Goal: Transaction & Acquisition: Download file/media

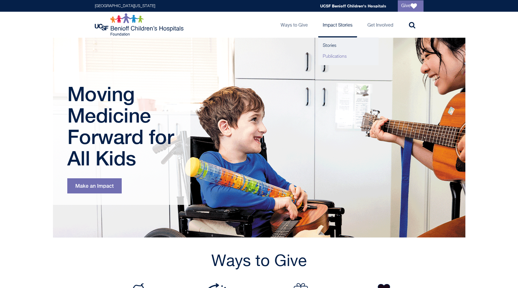
click at [335, 57] on link "Publications" at bounding box center [348, 56] width 60 height 11
click at [336, 58] on link "Publications" at bounding box center [348, 56] width 60 height 11
click at [331, 57] on link "Publications" at bounding box center [348, 56] width 60 height 11
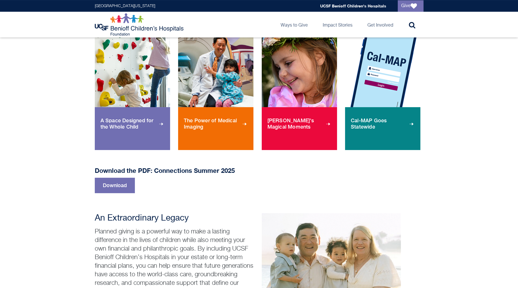
scroll to position [299, 0]
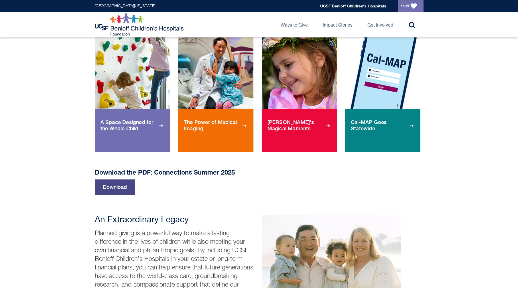
click at [118, 185] on link "Download" at bounding box center [115, 187] width 40 height 15
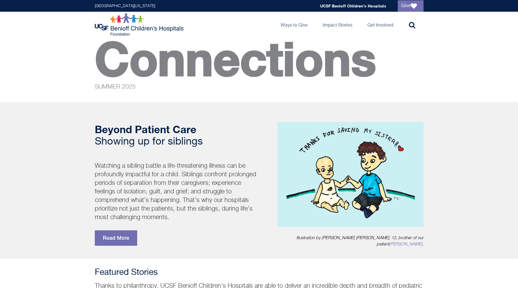
click at [90, 71] on div "Connections SUMMER 2025" at bounding box center [259, 73] width 339 height 42
drag, startPoint x: 298, startPoint y: 49, endPoint x: 306, endPoint y: 49, distance: 7.4
click at [306, 52] on p "Connections SUMMER 2025" at bounding box center [259, 73] width 329 height 42
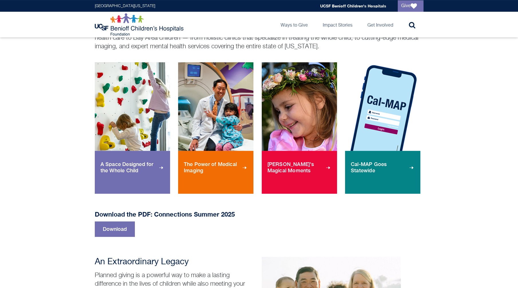
scroll to position [308, 0]
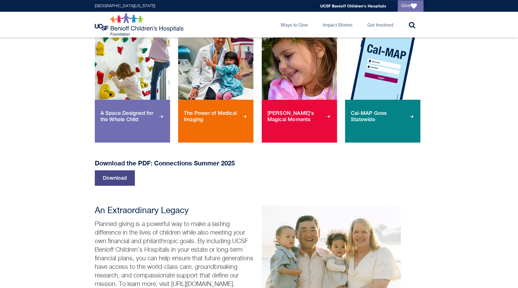
click at [126, 175] on link "Download" at bounding box center [115, 178] width 40 height 15
